Goal: Transaction & Acquisition: Purchase product/service

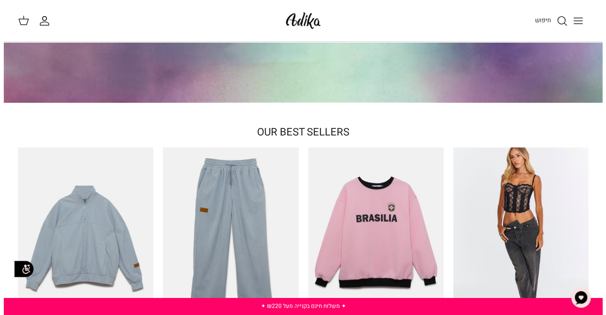
scroll to position [47, 0]
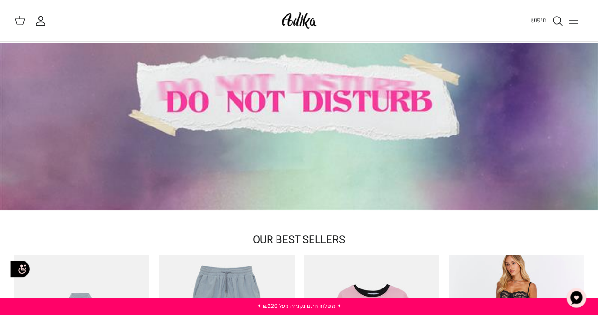
click at [542, 17] on span "חיפוש" at bounding box center [539, 20] width 16 height 9
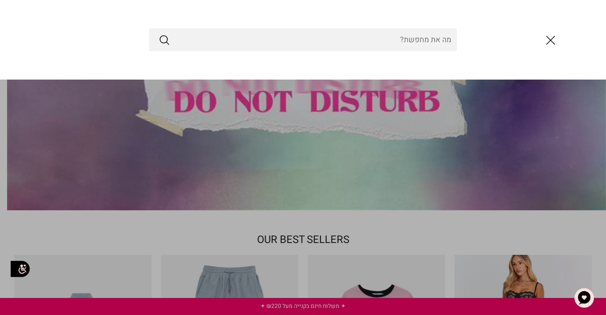
click at [395, 43] on input "Search Store" at bounding box center [303, 39] width 308 height 23
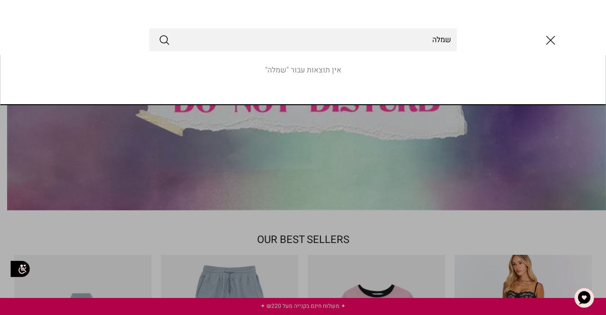
type input "שמלה"
click at [158, 34] on button "Submit" at bounding box center [163, 40] width 11 height 12
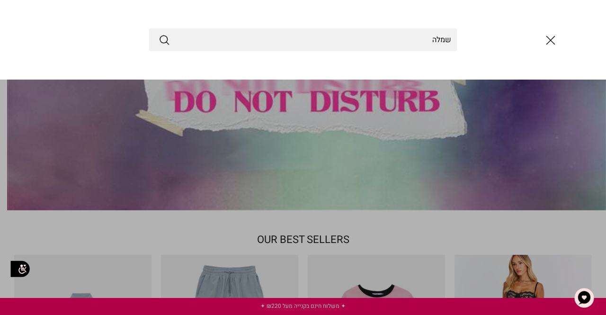
click at [550, 37] on icon "סגור" at bounding box center [550, 40] width 16 height 16
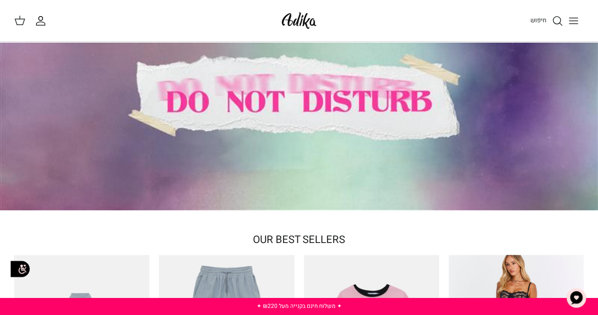
click at [576, 16] on icon "Toggle menu" at bounding box center [573, 20] width 11 height 11
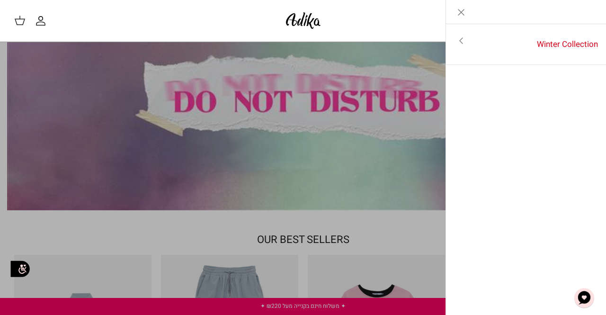
click at [464, 38] on icon "Toggle menu" at bounding box center [460, 40] width 11 height 11
click at [561, 39] on link "לכל הפריטים" at bounding box center [525, 42] width 151 height 24
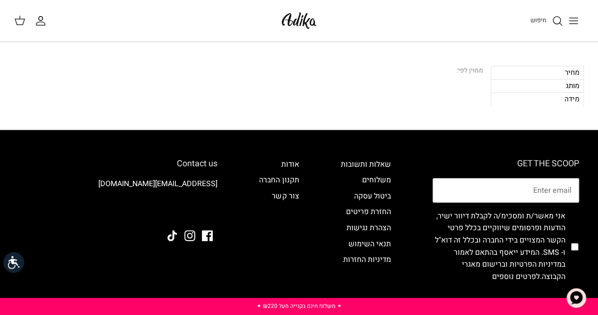
click at [510, 25] on div "חיפוש" at bounding box center [456, 20] width 255 height 21
click at [553, 19] on icon "חיפוש" at bounding box center [557, 20] width 11 height 11
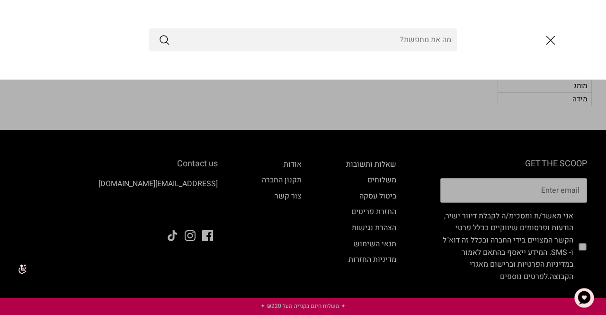
click at [430, 38] on input "Search Store" at bounding box center [303, 39] width 308 height 23
click at [554, 37] on icon "סגור" at bounding box center [550, 40] width 16 height 16
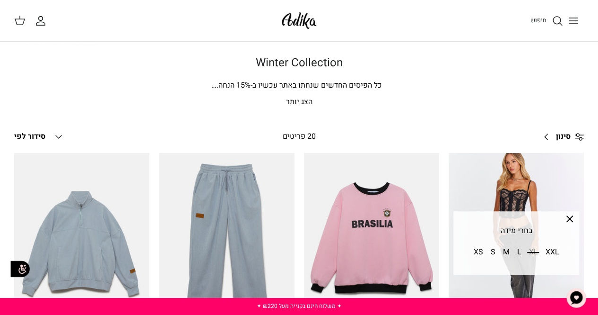
click at [273, 98] on p "הצג יותר" at bounding box center [299, 102] width 570 height 12
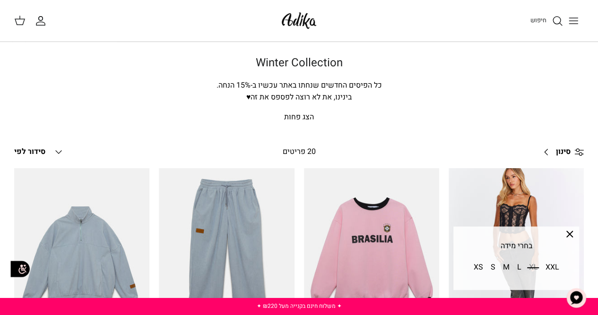
click at [299, 113] on p "הצג פחות" at bounding box center [299, 117] width 570 height 12
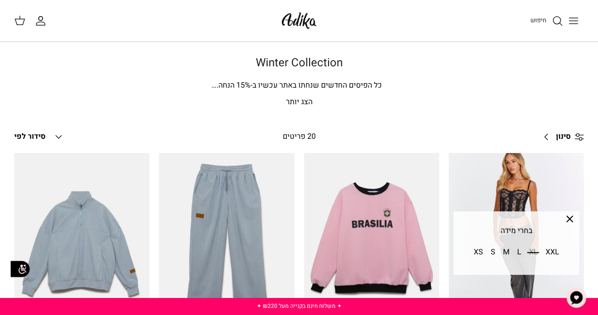
click at [542, 14] on div "חיפוש" at bounding box center [456, 20] width 255 height 21
click at [558, 22] on icon "חיפוש" at bounding box center [557, 20] width 11 height 11
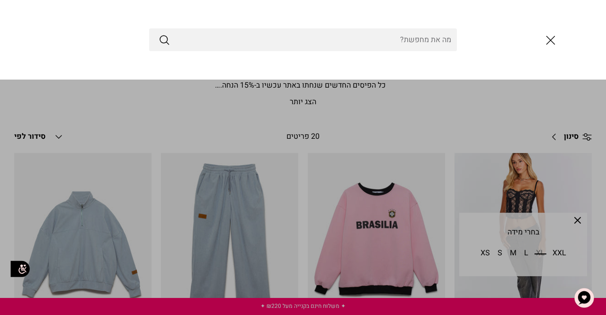
click at [413, 38] on input "Search Store" at bounding box center [303, 39] width 308 height 23
click at [546, 44] on icon "סגור" at bounding box center [550, 40] width 16 height 16
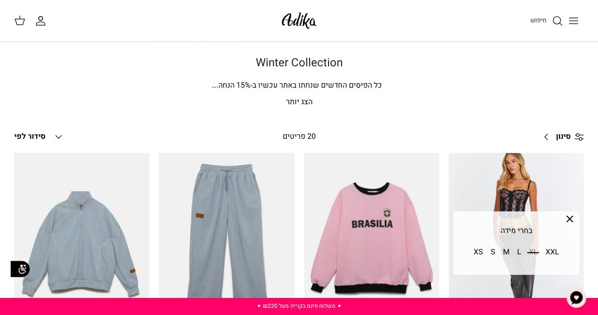
click at [577, 22] on icon "Toggle menu" at bounding box center [573, 20] width 11 height 11
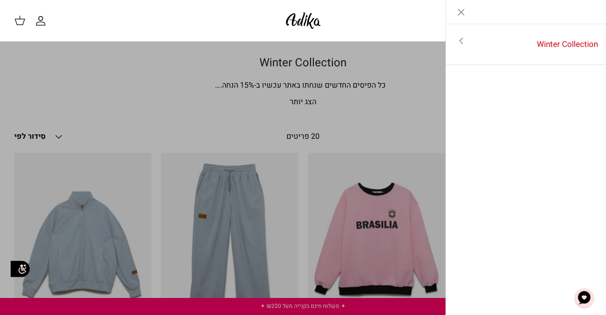
click at [459, 37] on icon "Toggle menu" at bounding box center [460, 40] width 11 height 11
click at [579, 40] on link "לכל הפריטים" at bounding box center [525, 42] width 151 height 24
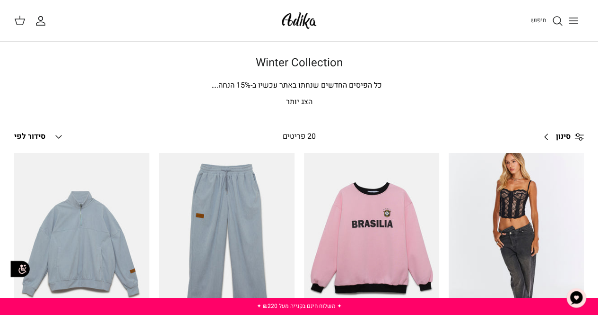
click at [294, 99] on p "הצג יותר" at bounding box center [299, 102] width 570 height 12
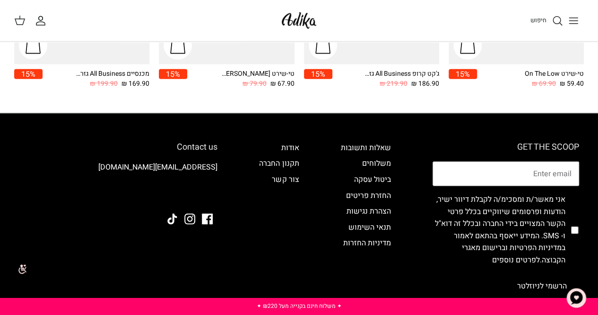
scroll to position [899, 0]
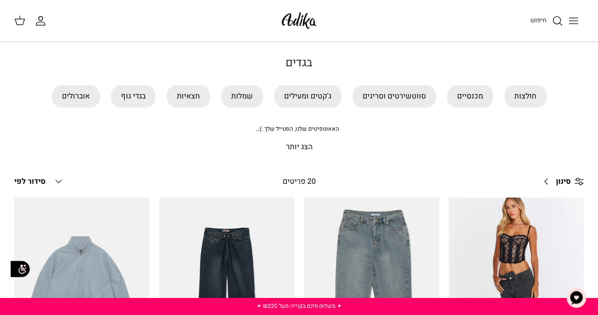
click at [243, 91] on link "שמלות" at bounding box center [242, 96] width 42 height 22
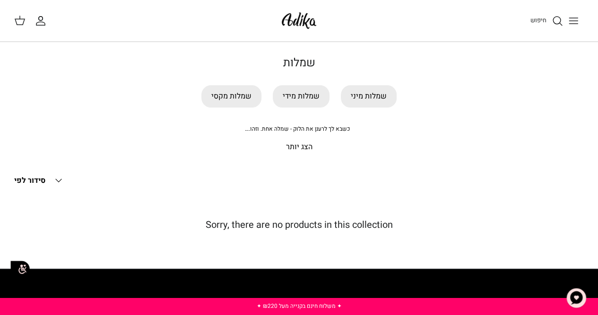
click at [239, 97] on link "שמלות מקסי" at bounding box center [232, 96] width 60 height 22
click at [321, 95] on link "שמלות מידי" at bounding box center [301, 96] width 57 height 22
